Goal: Transaction & Acquisition: Purchase product/service

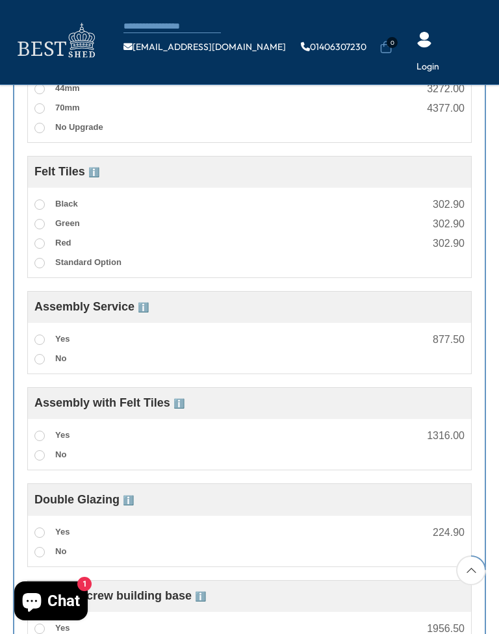
scroll to position [892, 0]
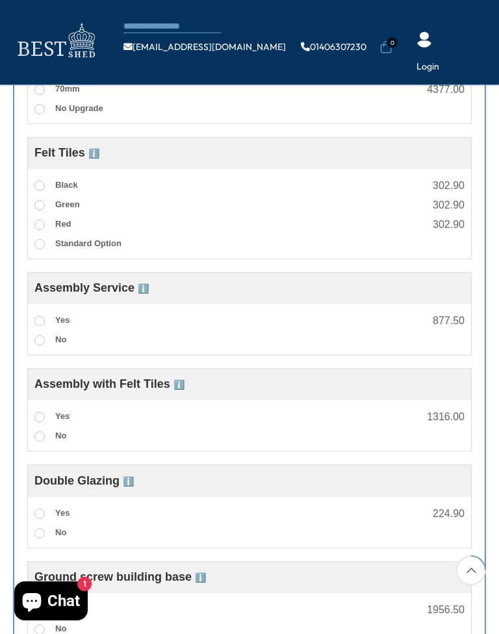
click at [44, 409] on label "Yes" at bounding box center [51, 417] width 35 height 17
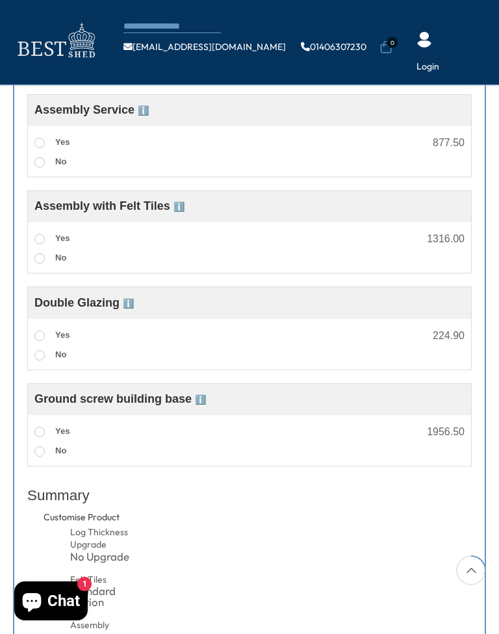
scroll to position [1071, 0]
click at [50, 327] on label "Yes" at bounding box center [51, 335] width 35 height 17
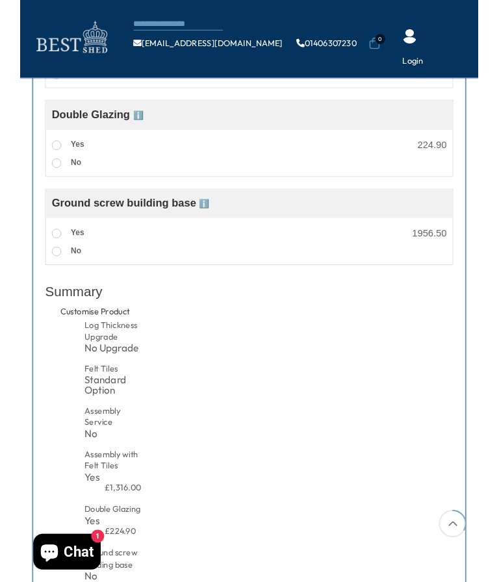
scroll to position [1235, 0]
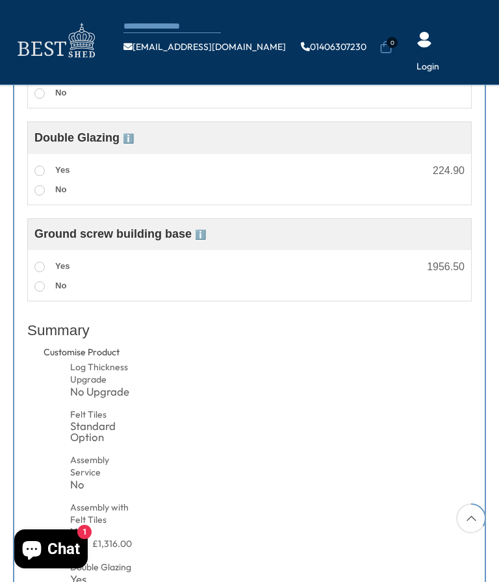
click at [45, 259] on label "Yes" at bounding box center [51, 267] width 35 height 17
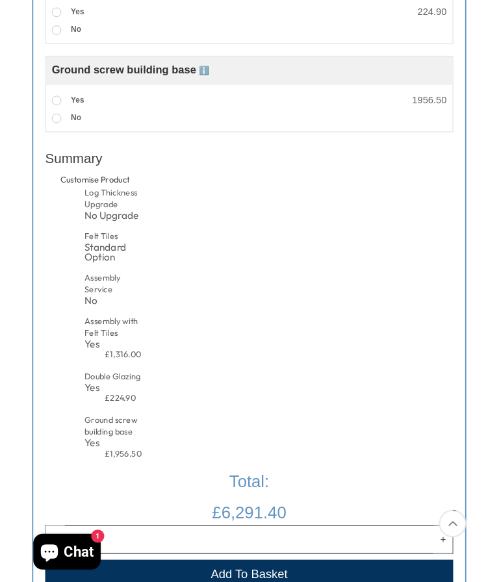
scroll to position [0, 0]
